Goal: Find specific page/section: Find specific page/section

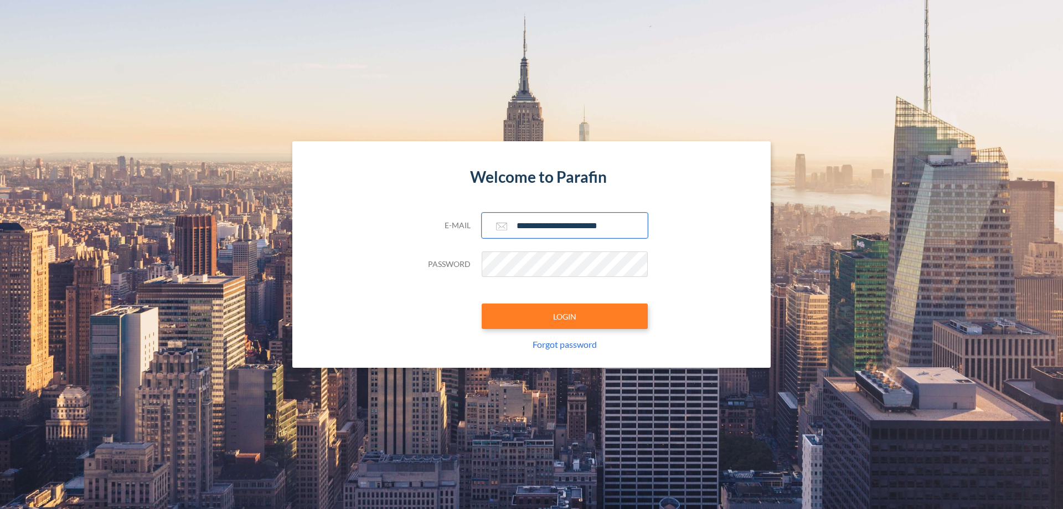
type input "**********"
click at [565, 316] on button "LOGIN" at bounding box center [565, 316] width 166 height 25
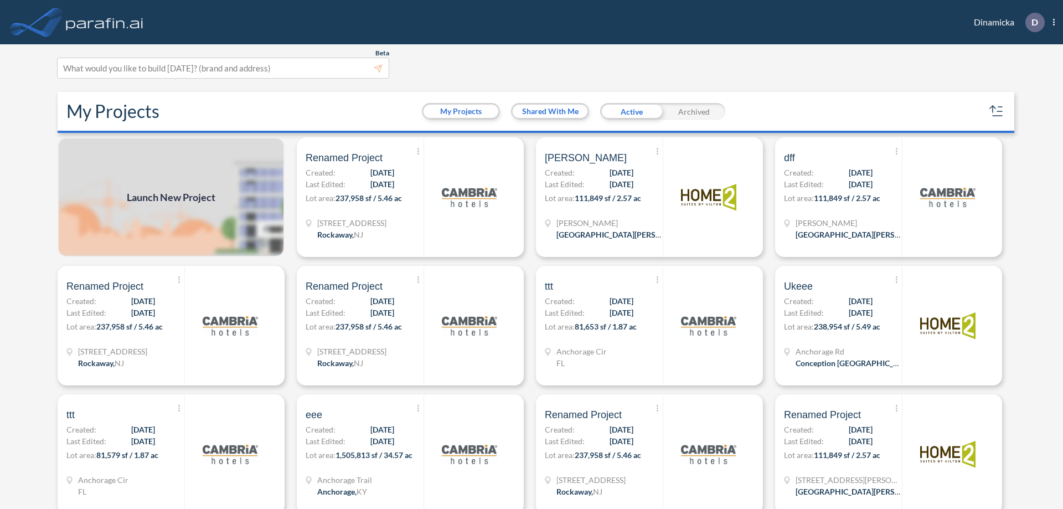
scroll to position [3, 0]
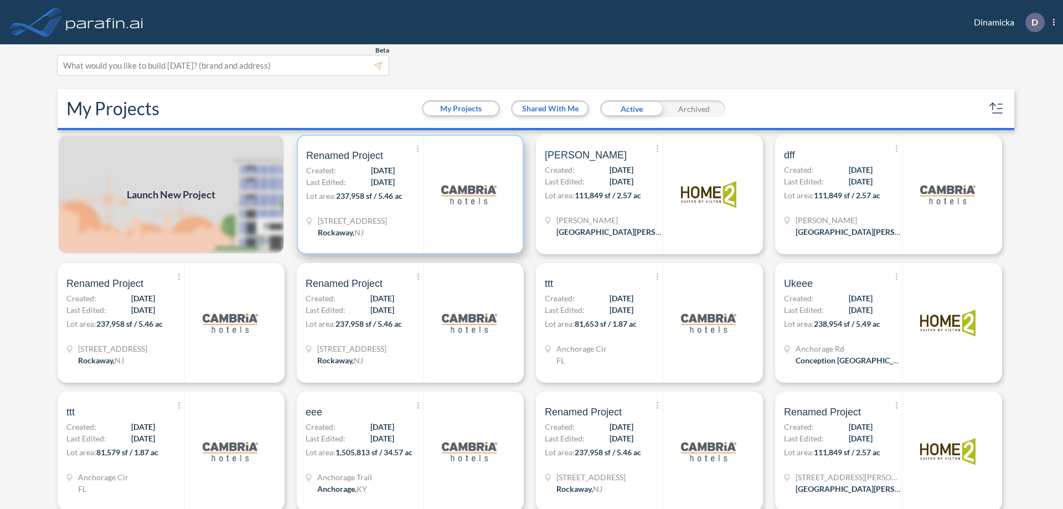
click at [408, 194] on p "Lot area: 237,958 sf / 5.46 ac" at bounding box center [364, 198] width 117 height 16
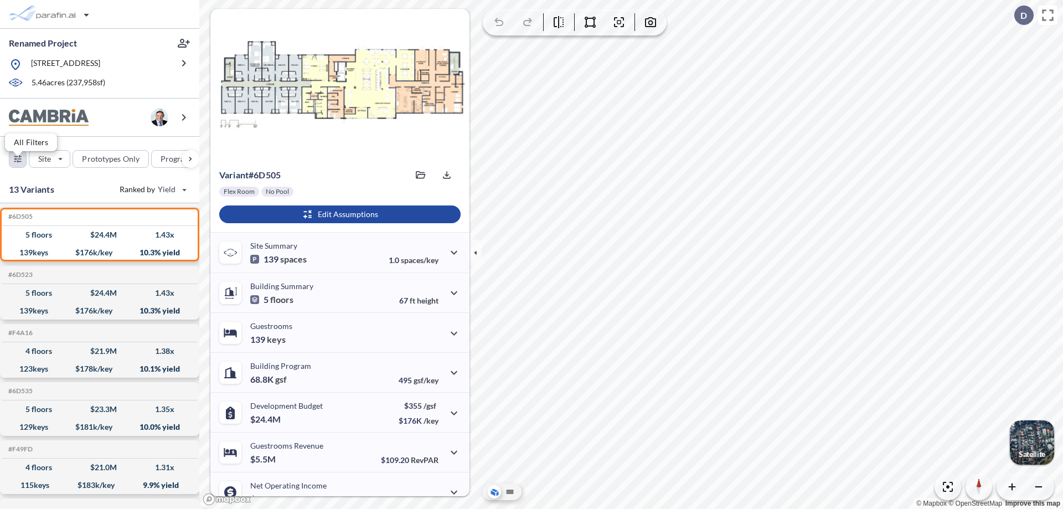
click at [18, 167] on div "button" at bounding box center [17, 159] width 17 height 17
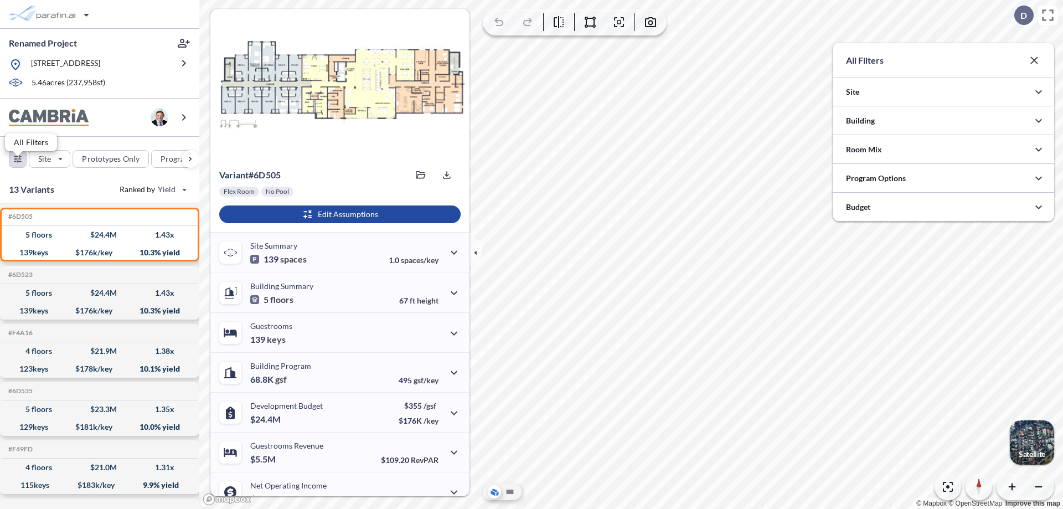
scroll to position [553876, 553655]
click at [944, 178] on div at bounding box center [944, 178] width 222 height 28
